Goal: Task Accomplishment & Management: Complete application form

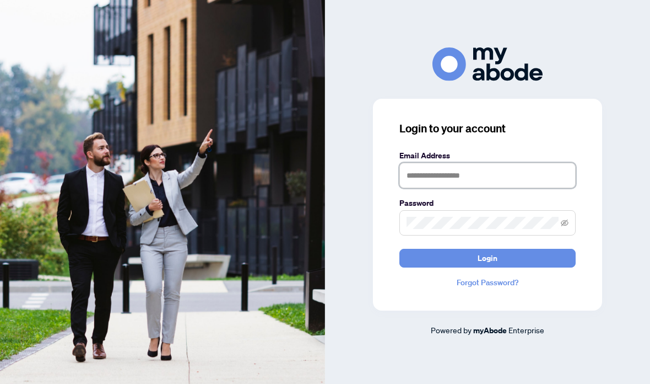
click at [476, 188] on input "text" at bounding box center [488, 175] width 176 height 25
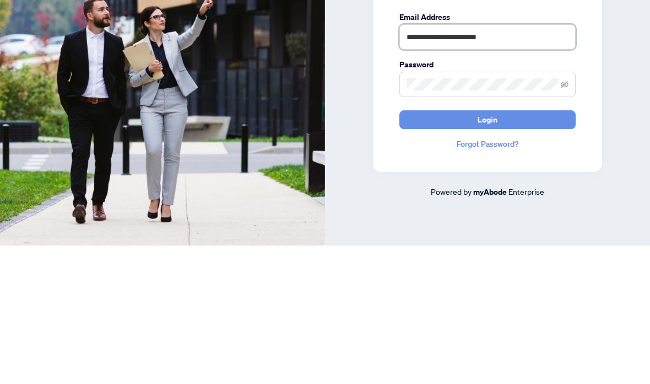
type input "**********"
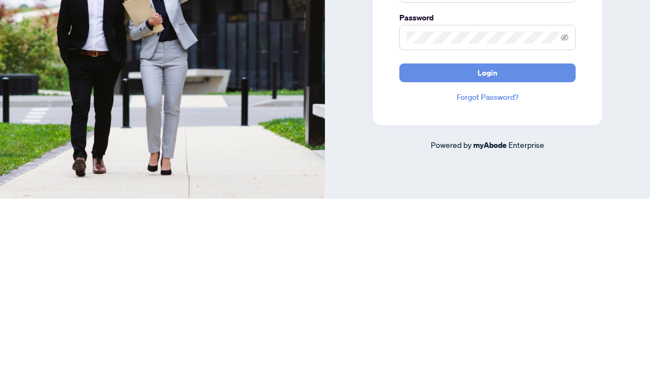
click at [509, 249] on button "Login" at bounding box center [488, 258] width 176 height 19
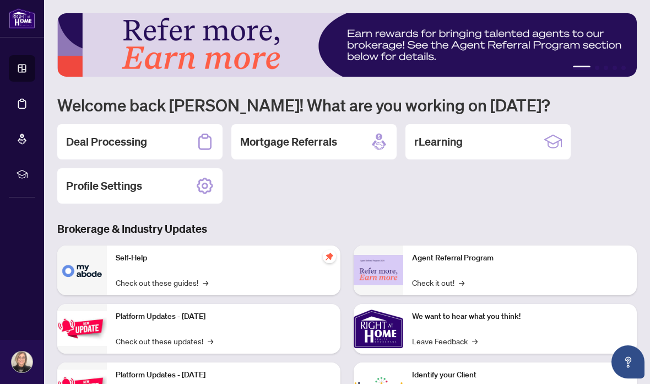
click at [109, 143] on h2 "Deal Processing" at bounding box center [106, 141] width 81 height 15
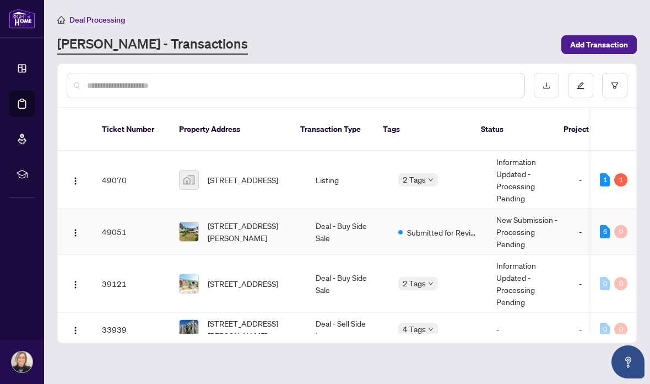
click at [219, 222] on span "[STREET_ADDRESS][PERSON_NAME]" at bounding box center [253, 231] width 90 height 24
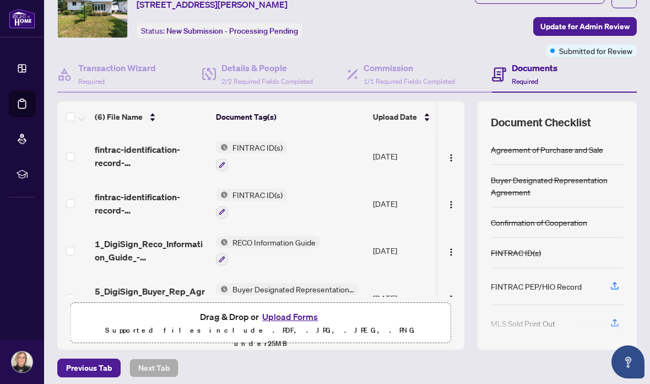
scroll to position [50, 0]
click at [280, 313] on button "Upload Forms" at bounding box center [290, 316] width 62 height 14
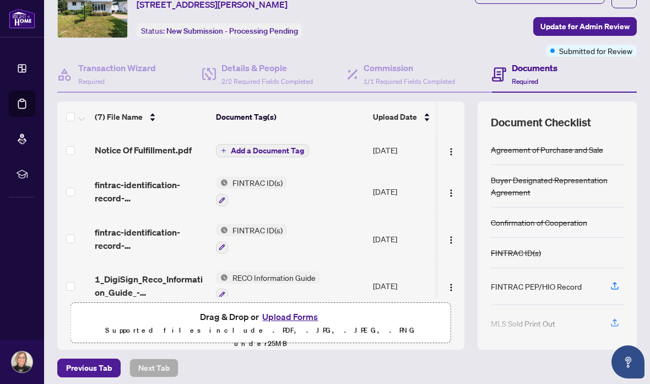
scroll to position [0, 0]
click at [289, 152] on span "Add a Document Tag" at bounding box center [267, 151] width 73 height 8
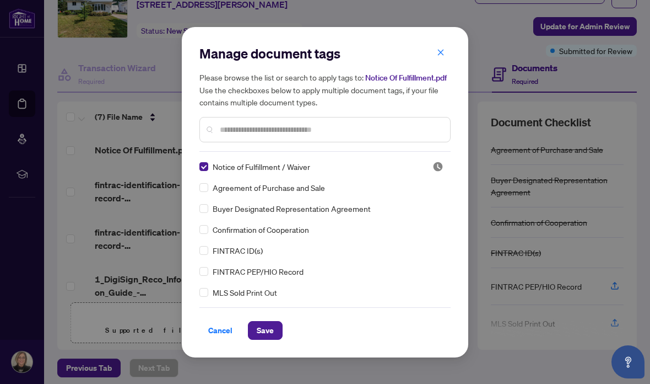
click at [270, 330] on span "Save" at bounding box center [265, 330] width 17 height 18
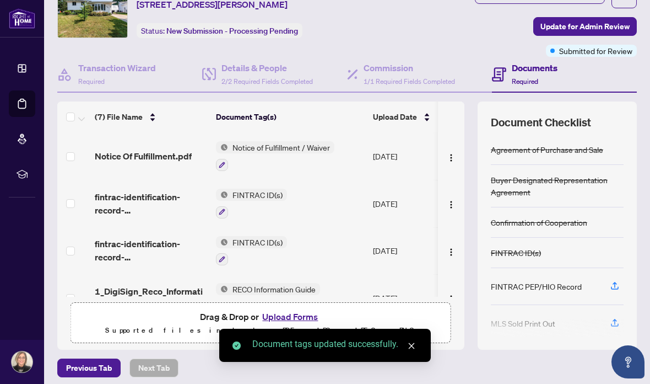
click at [450, 154] on img "button" at bounding box center [451, 157] width 9 height 9
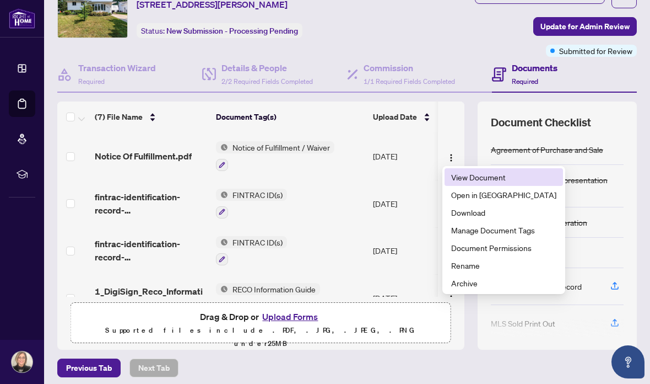
click at [478, 176] on span "View Document" at bounding box center [503, 177] width 105 height 12
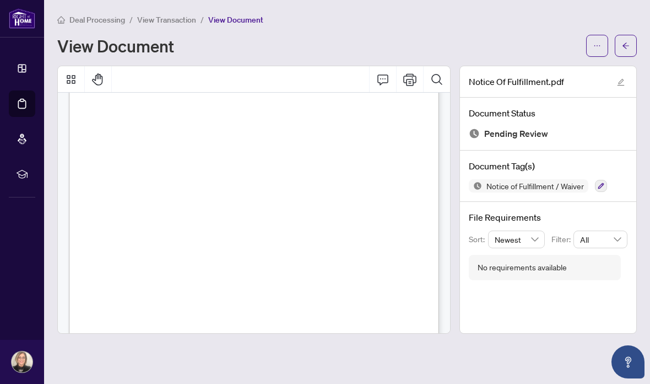
scroll to position [95, 0]
click at [626, 42] on icon "arrow-left" at bounding box center [626, 45] width 7 height 6
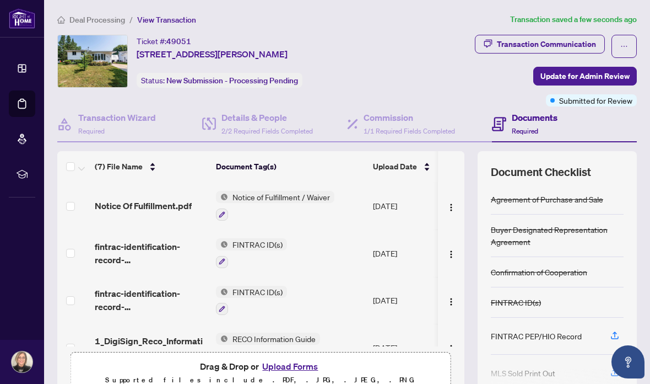
click at [613, 77] on span "Update for Admin Review" at bounding box center [585, 76] width 89 height 18
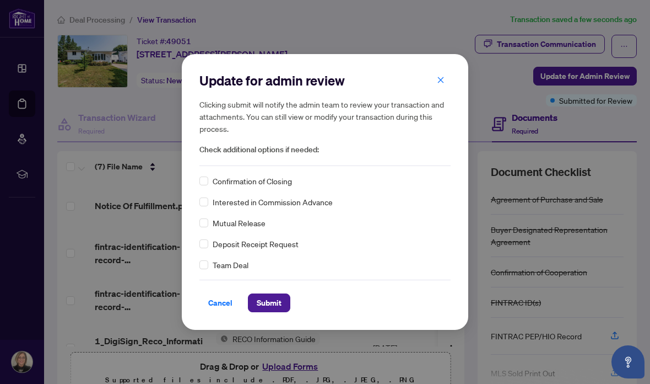
click at [277, 306] on span "Submit" at bounding box center [269, 303] width 25 height 18
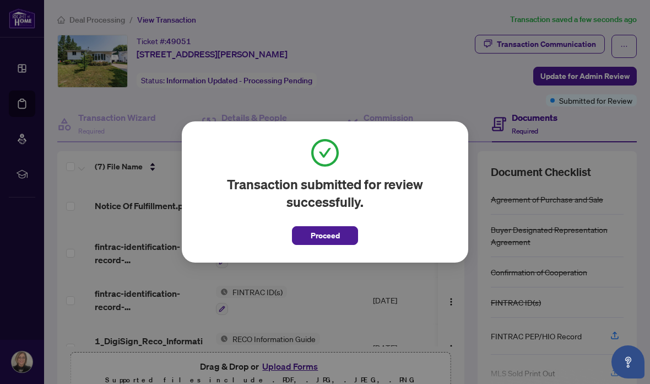
click at [341, 231] on button "Proceed" at bounding box center [325, 235] width 66 height 19
